Goal: Find specific page/section: Find specific page/section

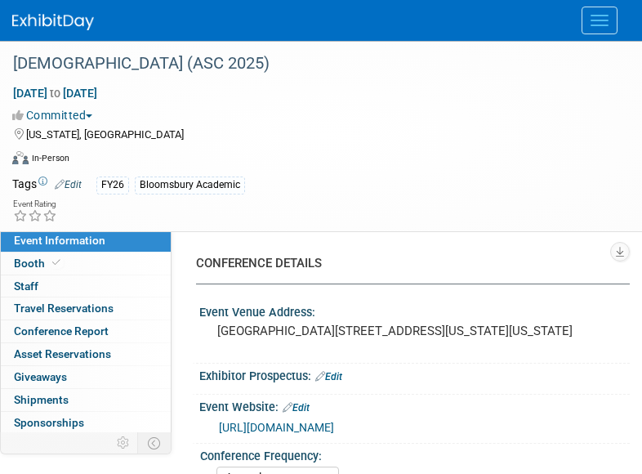
select select "Annual"
select select "Level 2"
select select "In-Person Booth"
select select "Criminology"
select select "Bloomsbury Academic"
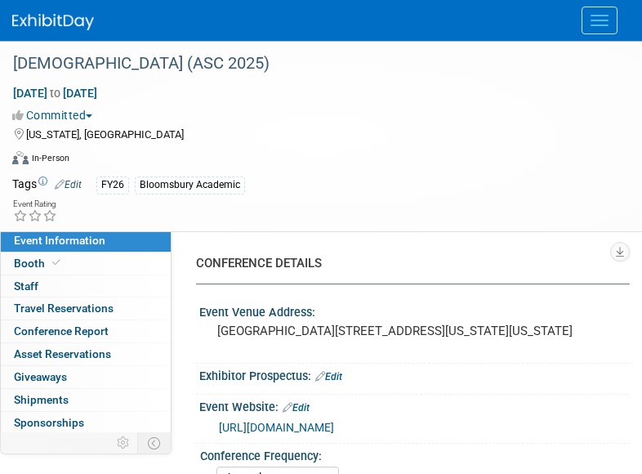
select select "[PERSON_NAME]"
select select "Networking/Commissioning"
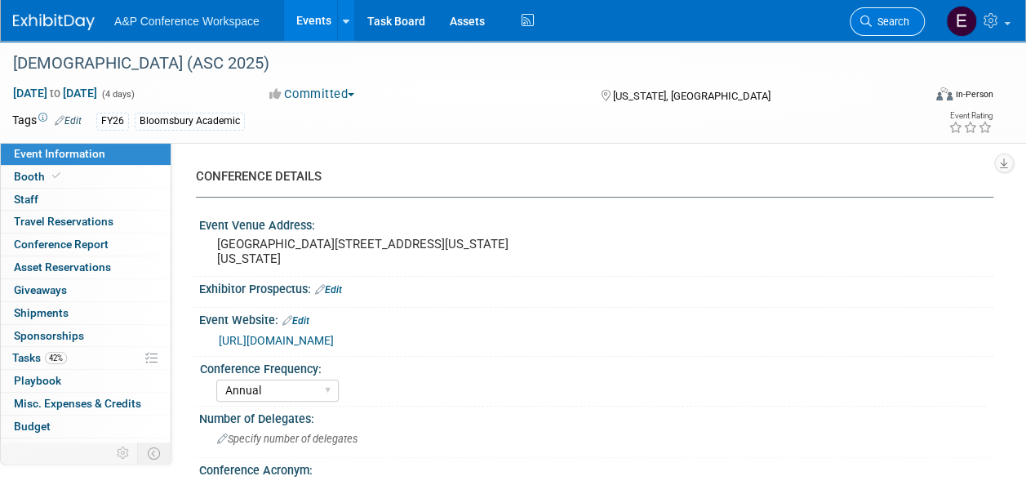
click at [641, 24] on span "Search" at bounding box center [891, 22] width 38 height 12
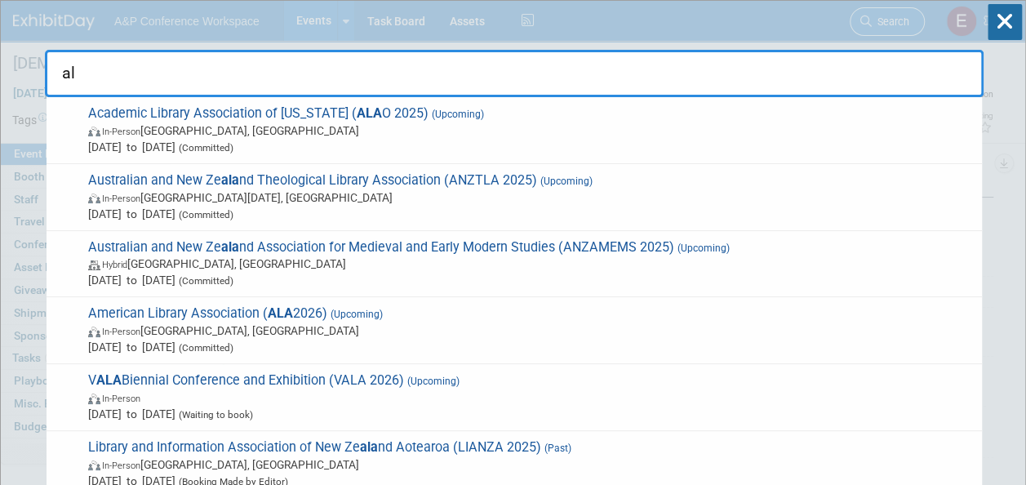
type input "a"
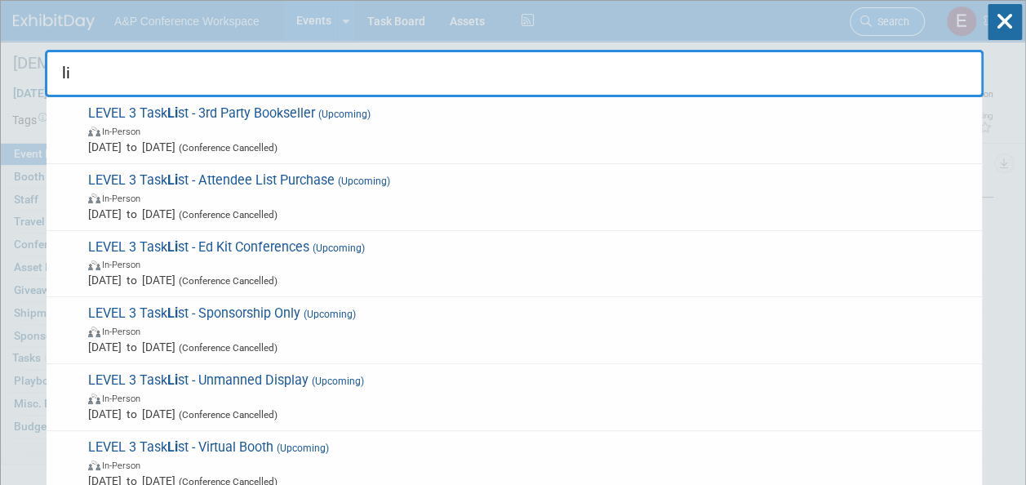
type input "l"
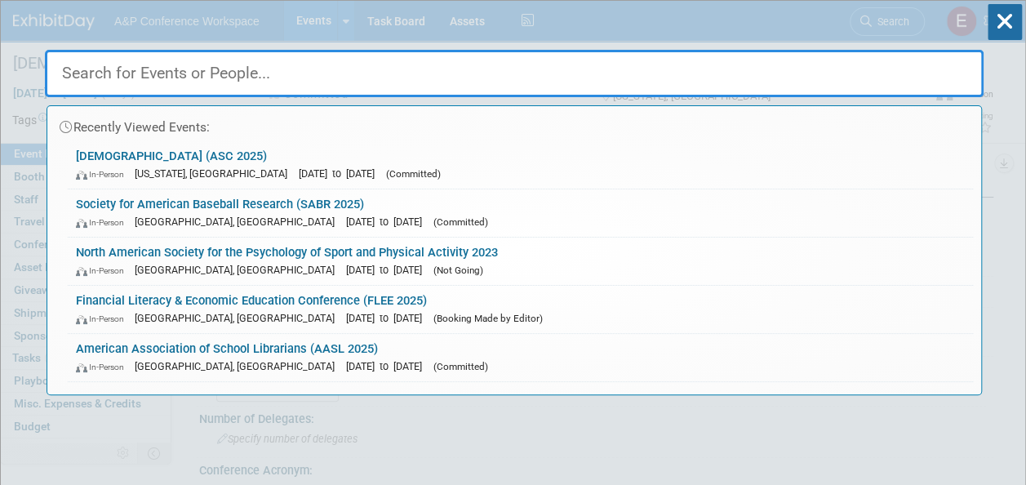
click at [641, 80] on input "text" at bounding box center [514, 73] width 939 height 47
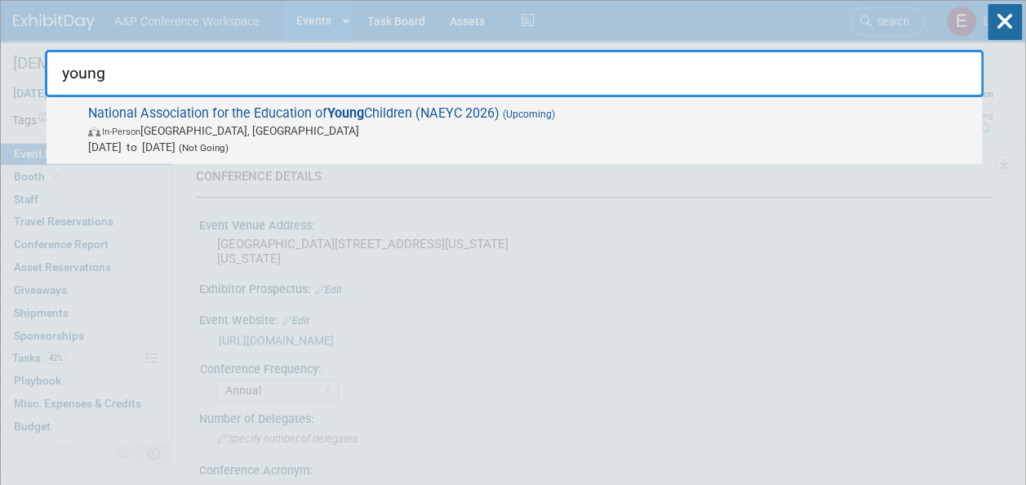
type input "young"
click at [550, 144] on span "Nov 19, 2025 to Nov 22, 2025 (Not Going)" at bounding box center [531, 147] width 886 height 16
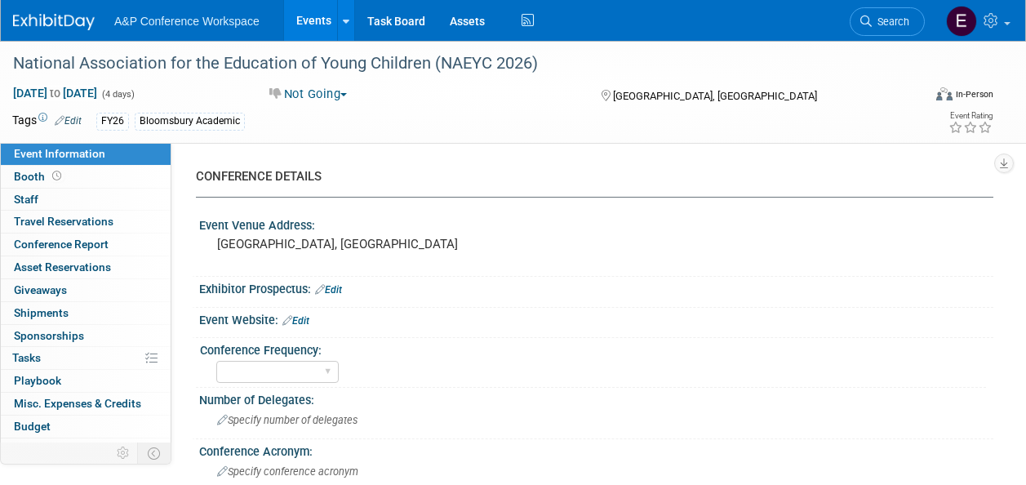
select select "Education"
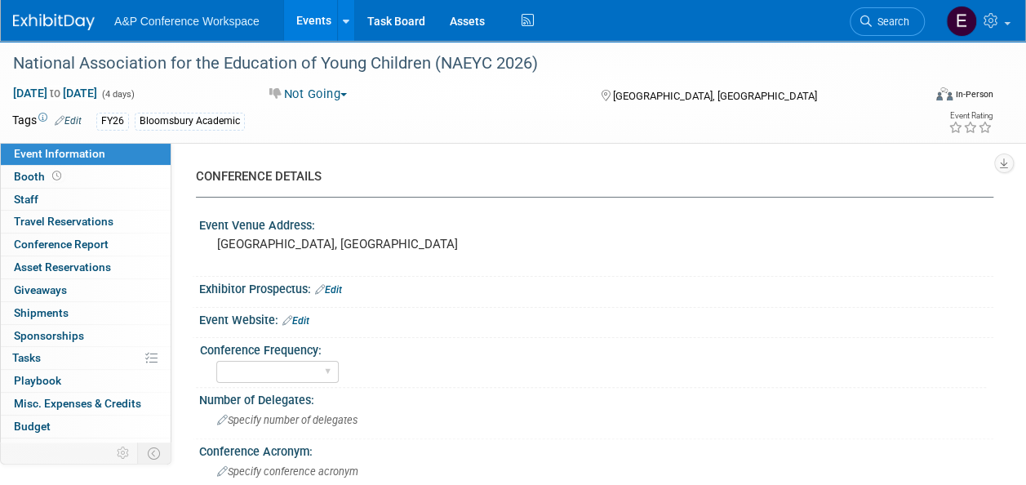
click at [532, 170] on div "CONFERENCE DETAILS" at bounding box center [588, 176] width 785 height 17
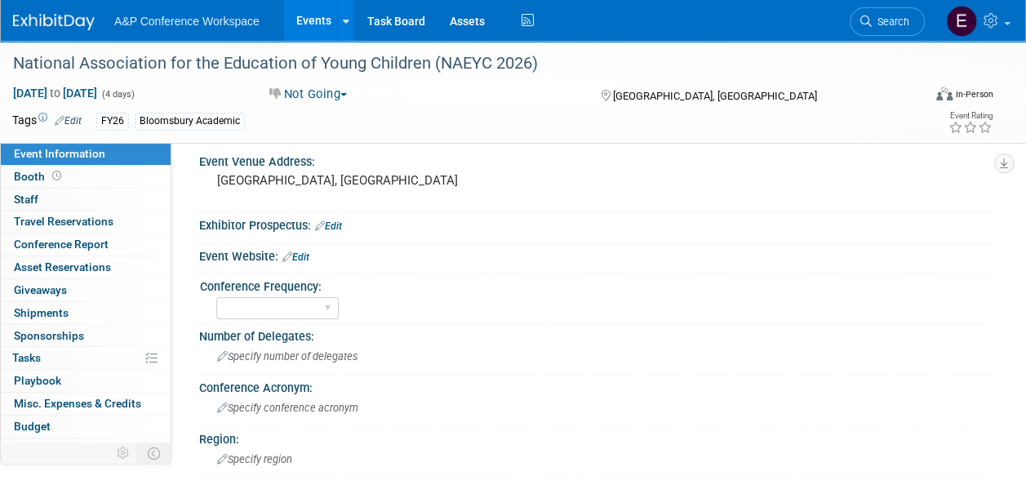
scroll to position [65, 0]
click at [483, 62] on div "National Association for the Education of Young Children (NAEYC 2026)" at bounding box center [458, 63] width 902 height 29
